Goal: Task Accomplishment & Management: Manage account settings

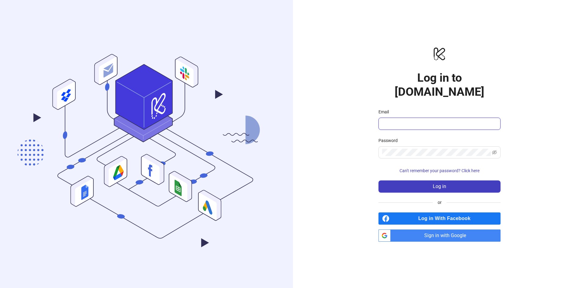
click at [413, 120] on input "Email" at bounding box center [438, 123] width 113 height 7
type input "**********"
click at [405, 230] on span "Sign in with Google" at bounding box center [446, 236] width 107 height 12
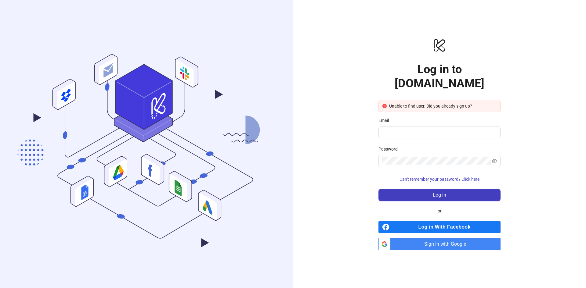
click at [418, 238] on span "Sign in with Google" at bounding box center [446, 244] width 107 height 12
